Goal: Check status

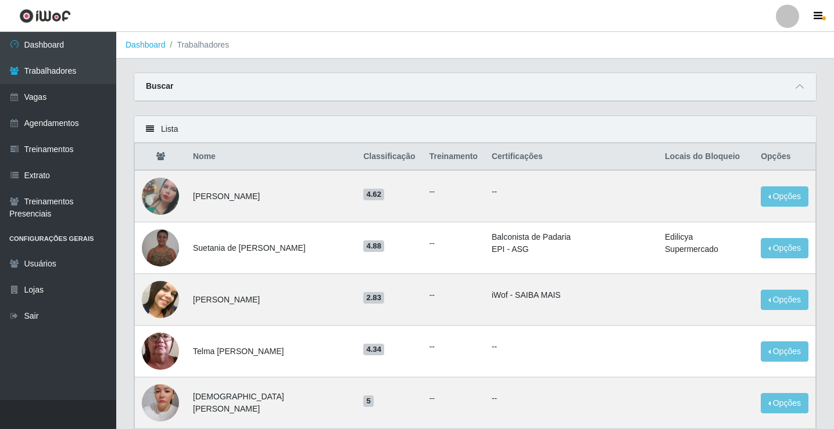
scroll to position [116, 0]
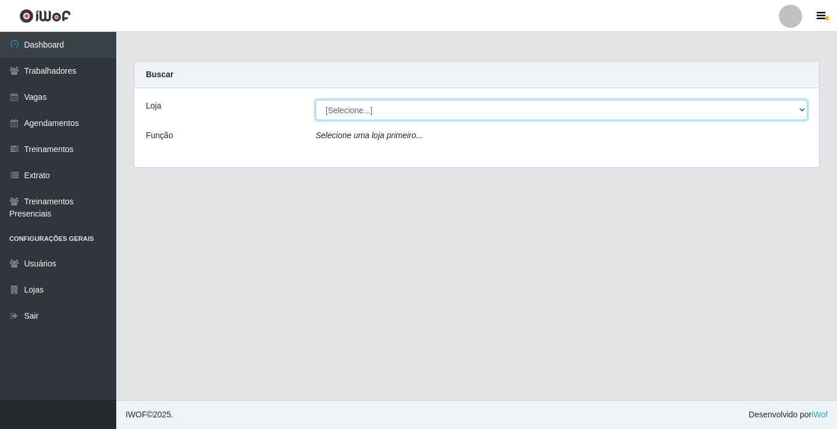
click at [458, 114] on select "[Selecione...] Edilicya Supermercado" at bounding box center [561, 110] width 492 height 20
select select "460"
click at [315, 100] on select "[Selecione...] Edilicya Supermercado" at bounding box center [561, 110] width 492 height 20
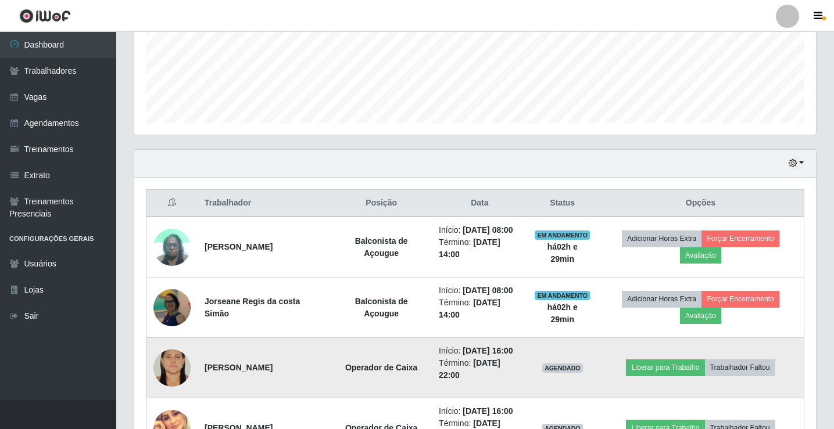
scroll to position [203, 0]
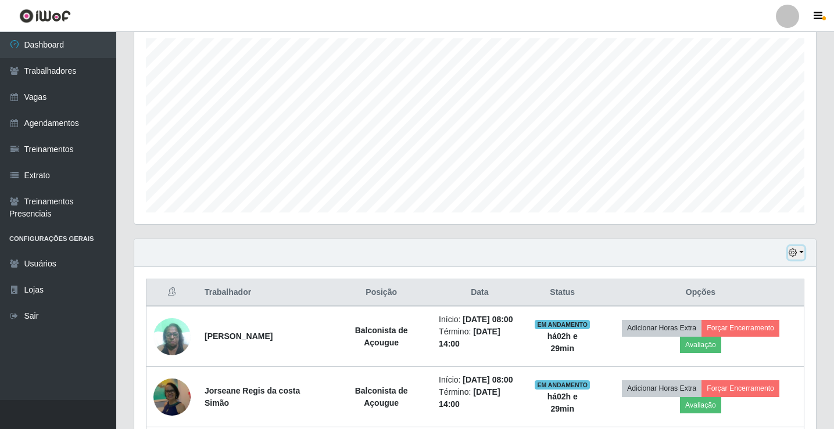
click at [800, 254] on button "button" at bounding box center [796, 252] width 16 height 13
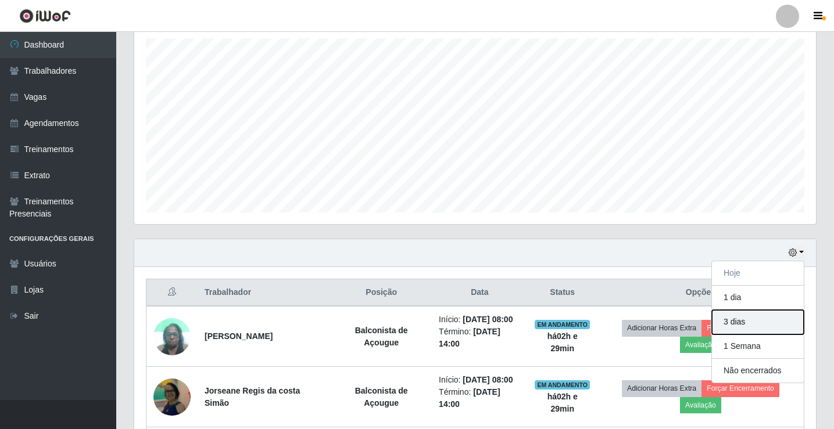
click at [738, 320] on button "3 dias" at bounding box center [758, 322] width 92 height 24
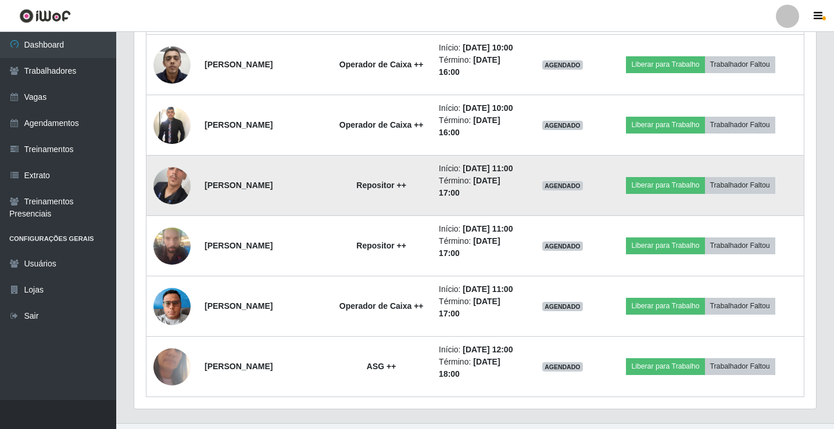
scroll to position [981, 0]
